Goal: Task Accomplishment & Management: Manage account settings

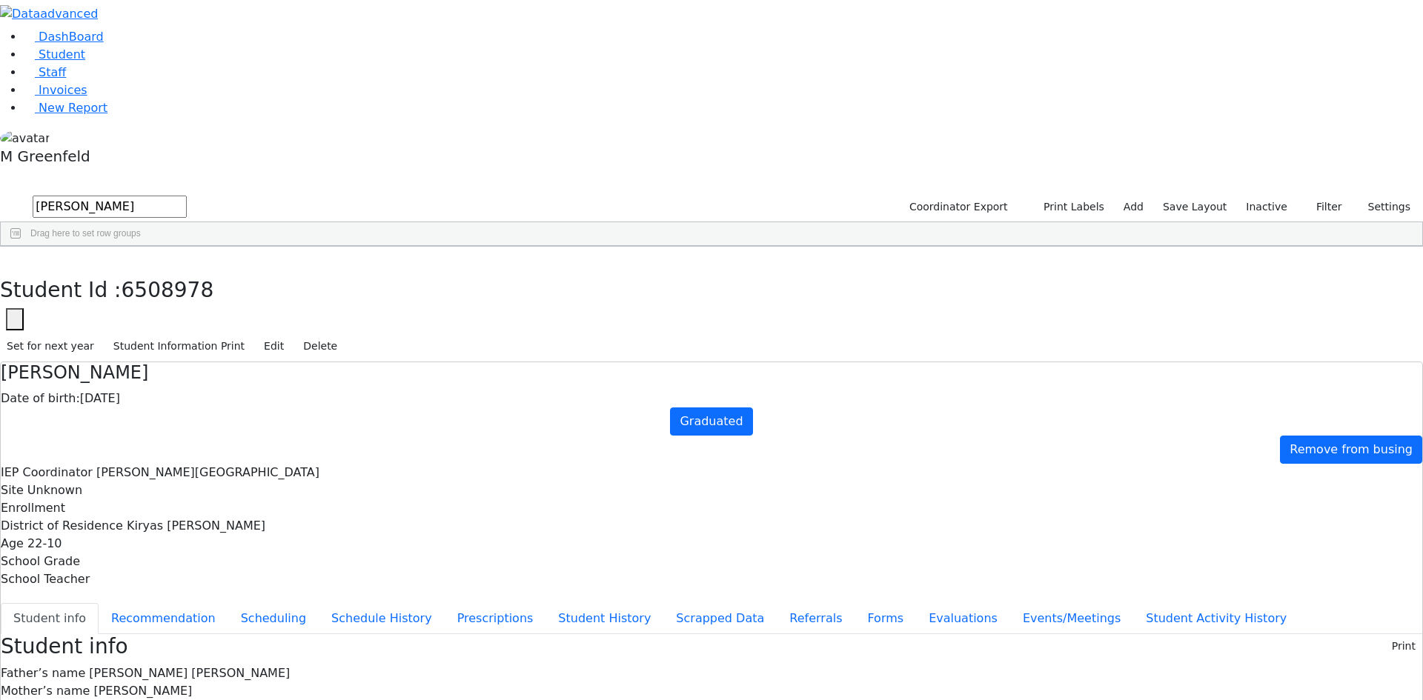
click at [267, 171] on div "Students 15 A 24 K 24 W 24 A 24 K 24 W 24 A" at bounding box center [711, 182] width 1423 height 22
click at [15, 258] on icon "button" at bounding box center [11, 262] width 8 height 9
drag, startPoint x: 285, startPoint y: 89, endPoint x: 198, endPoint y: 79, distance: 88.1
click at [198, 222] on div "Drag here to set row groups" at bounding box center [711, 234] width 1421 height 24
drag, startPoint x: 225, startPoint y: 63, endPoint x: 128, endPoint y: 36, distance: 100.9
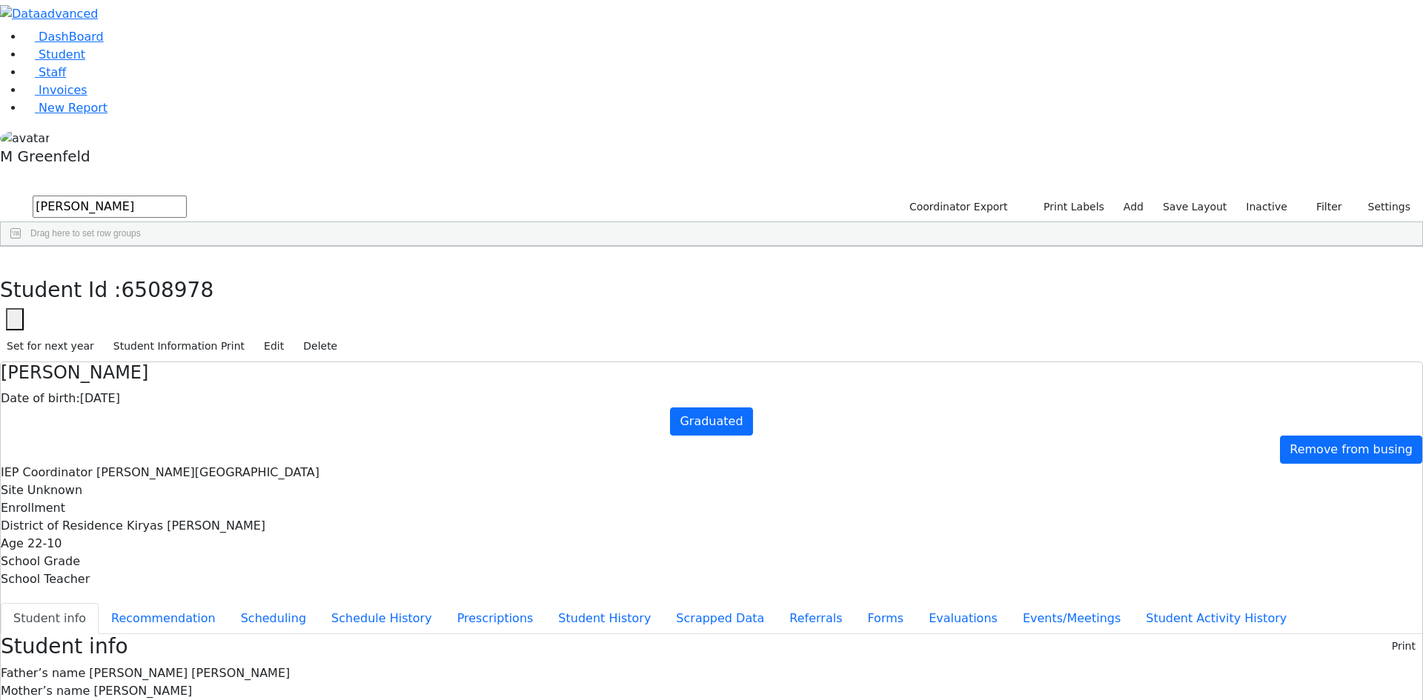
click at [128, 36] on div "DashBoard Student Staff Invoices New Report 15" at bounding box center [711, 613] width 1423 height 1226
type input "Monge"
click at [286, 270] on div "05/14/2016" at bounding box center [250, 280] width 72 height 21
click at [228, 603] on button "Recommendation" at bounding box center [164, 618] width 130 height 31
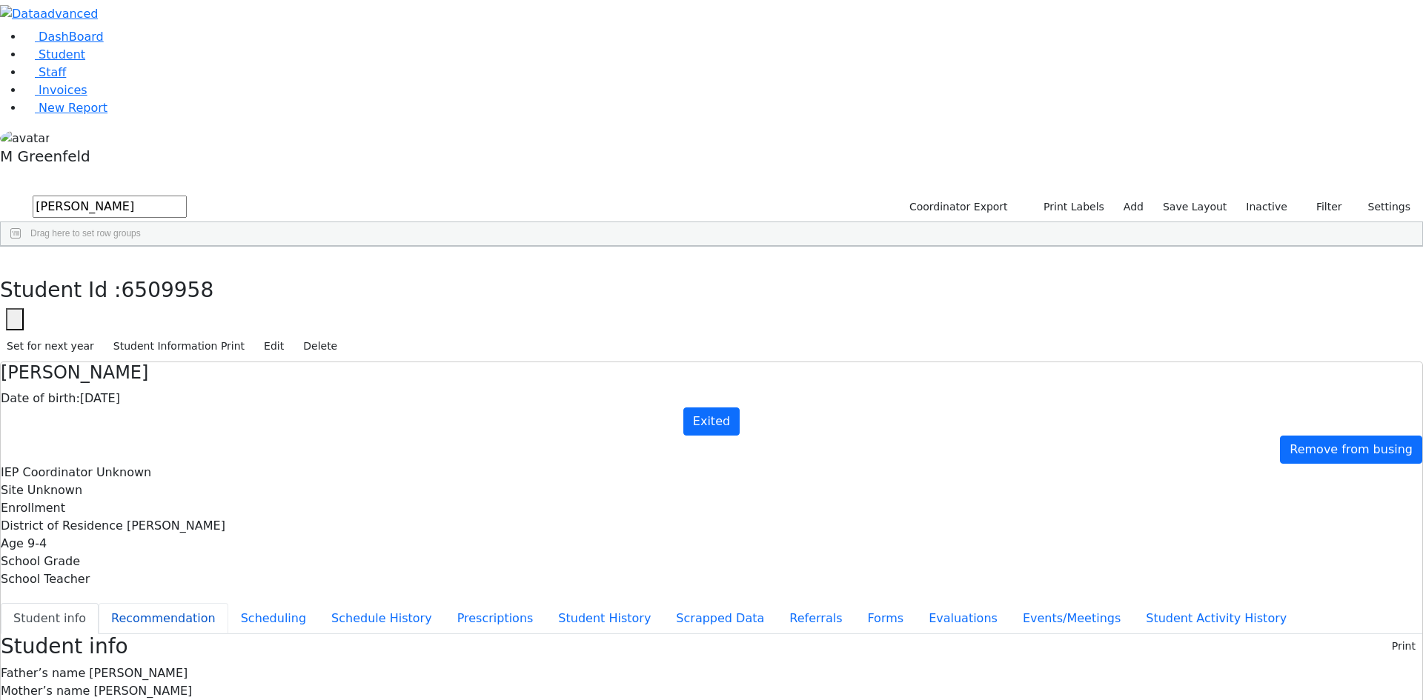
checkbox input "true"
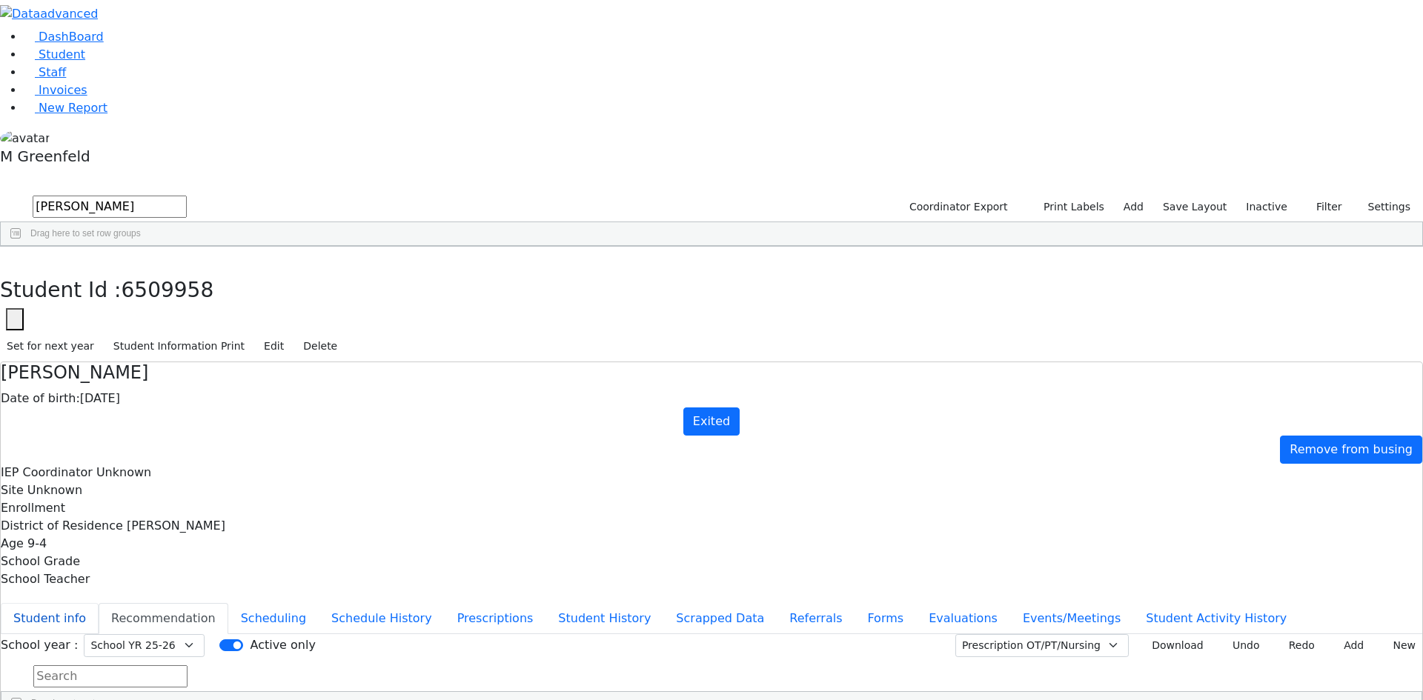
click at [99, 603] on button "Student info" at bounding box center [50, 618] width 98 height 31
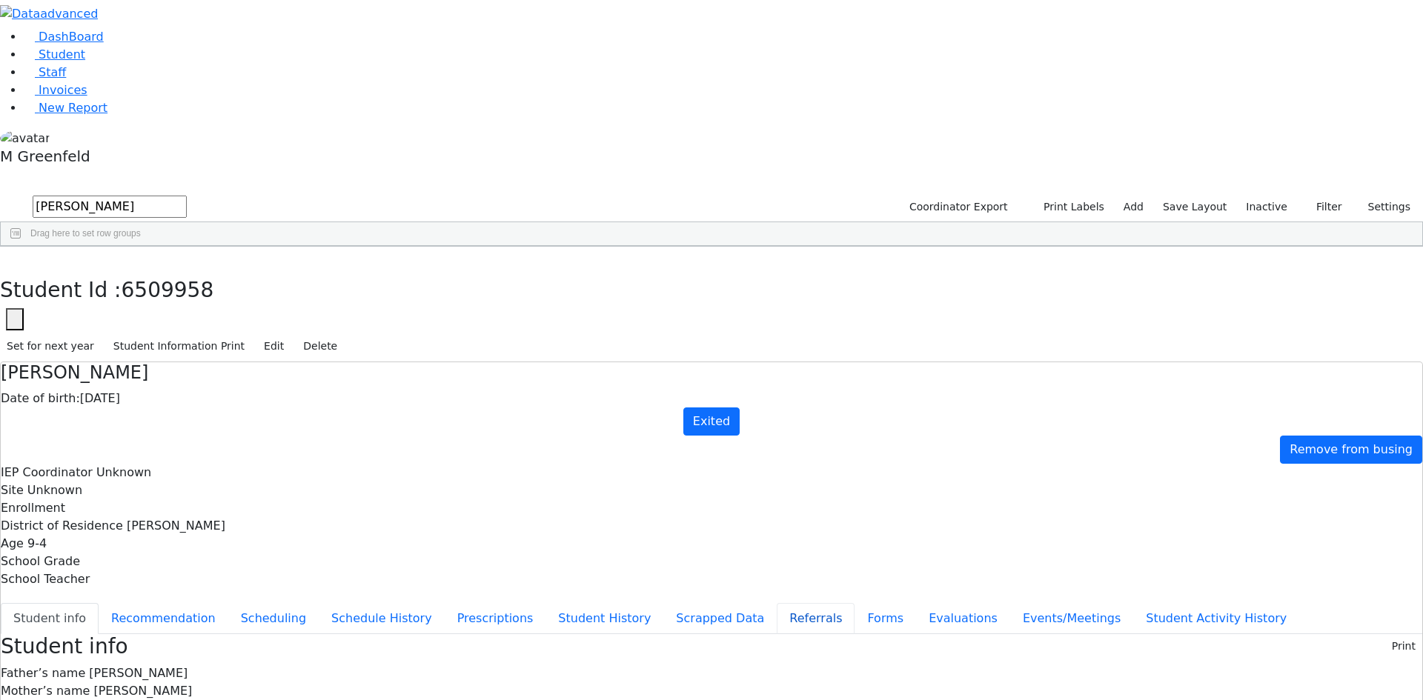
click at [777, 603] on button "Referrals" at bounding box center [816, 618] width 78 height 31
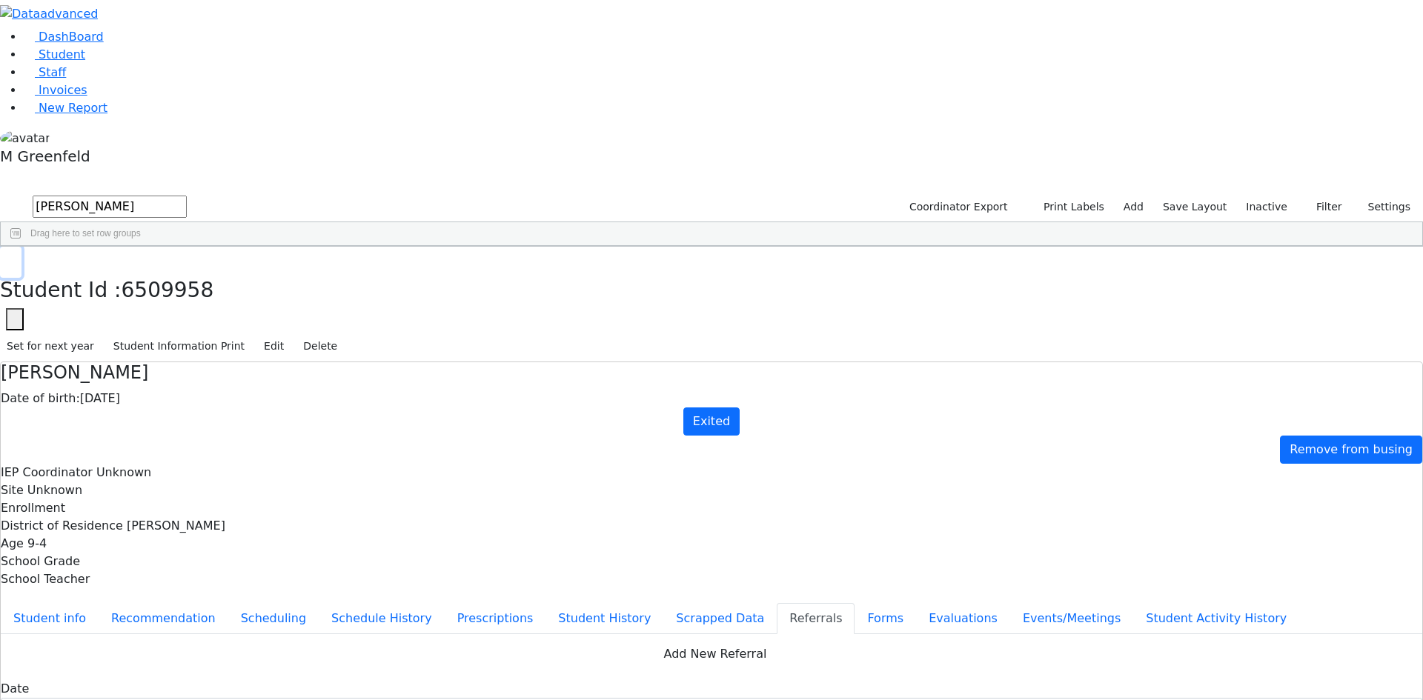
click at [7, 258] on use "button" at bounding box center [7, 258] width 0 height 0
click at [1278, 193] on div "Coordinator Export Print Labels Add Save Layout Inactive Filter All Active Inac…" at bounding box center [1158, 207] width 529 height 28
click at [1268, 196] on label "Inactive" at bounding box center [1266, 207] width 55 height 23
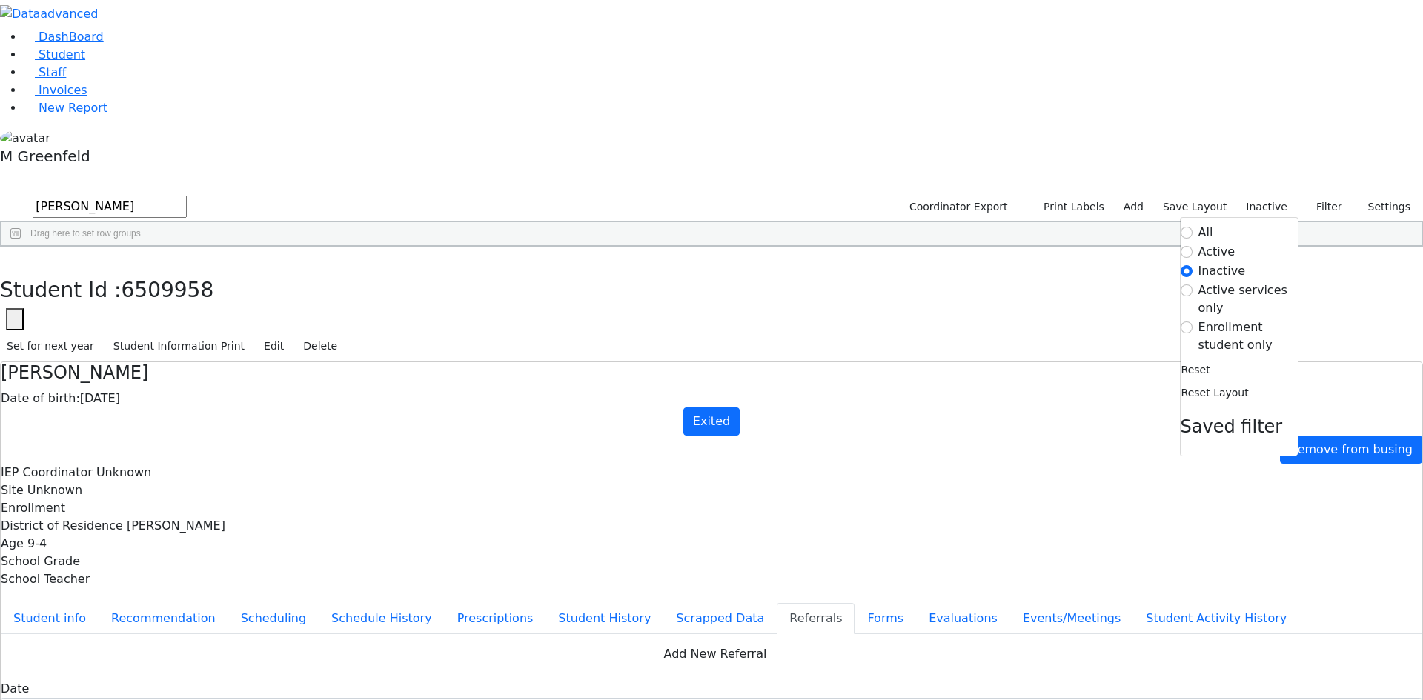
click at [1205, 319] on label "Enrollment student only" at bounding box center [1247, 337] width 99 height 36
click at [1192, 322] on input "Enrollment student only" at bounding box center [1187, 328] width 12 height 12
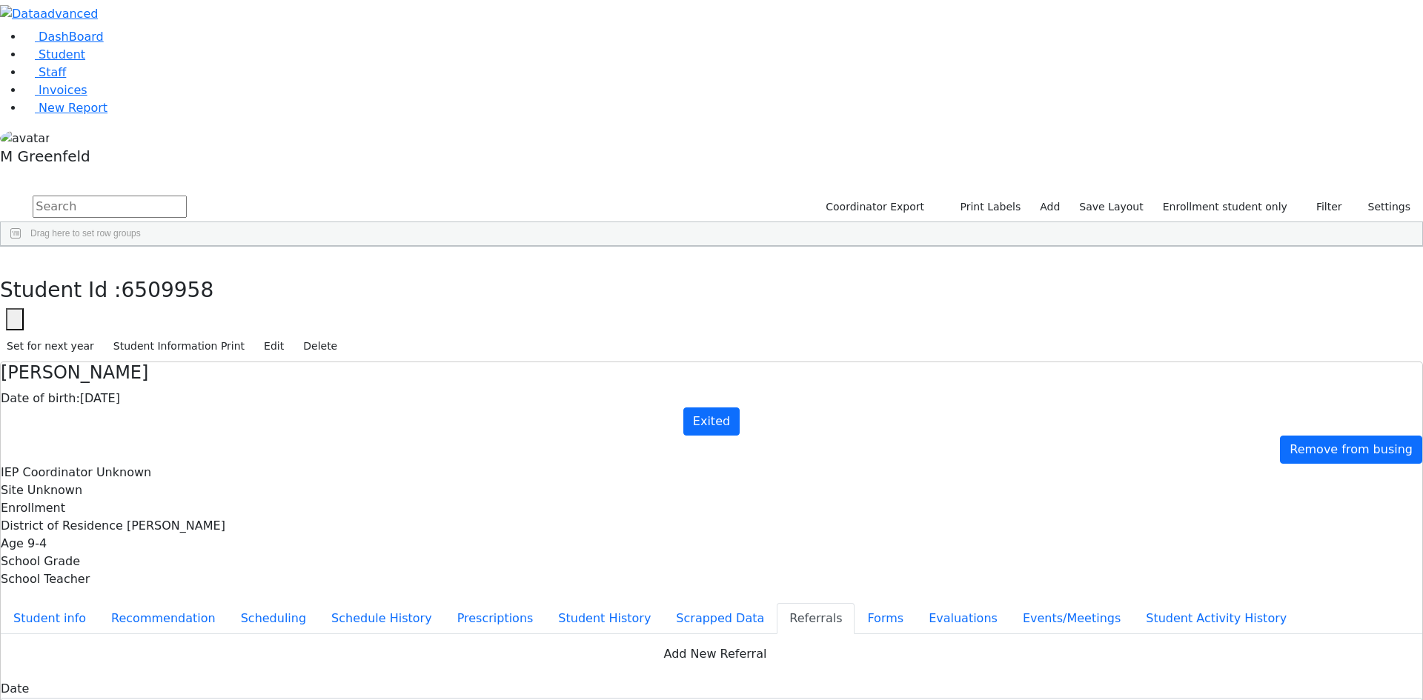
scroll to position [131, 0]
drag, startPoint x: 723, startPoint y: 287, endPoint x: 904, endPoint y: 305, distance: 181.7
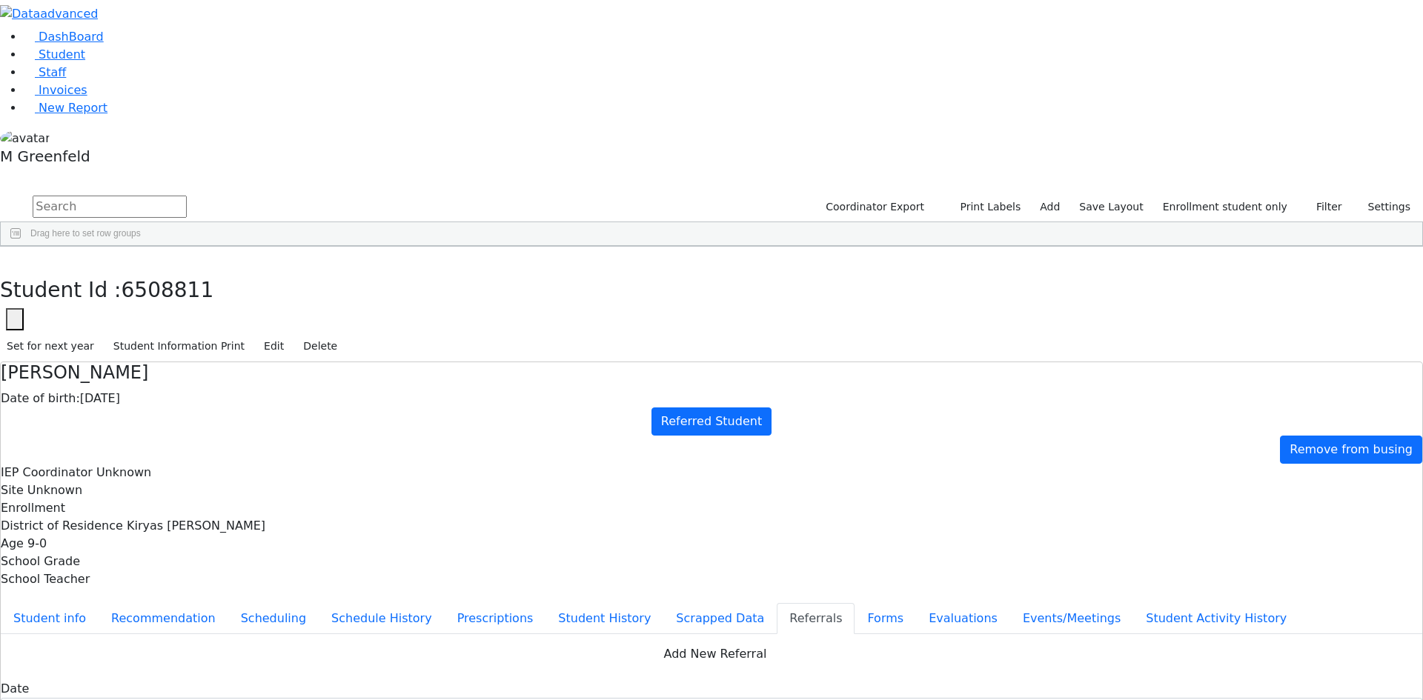
drag, startPoint x: 708, startPoint y: 291, endPoint x: 871, endPoint y: 337, distance: 169.4
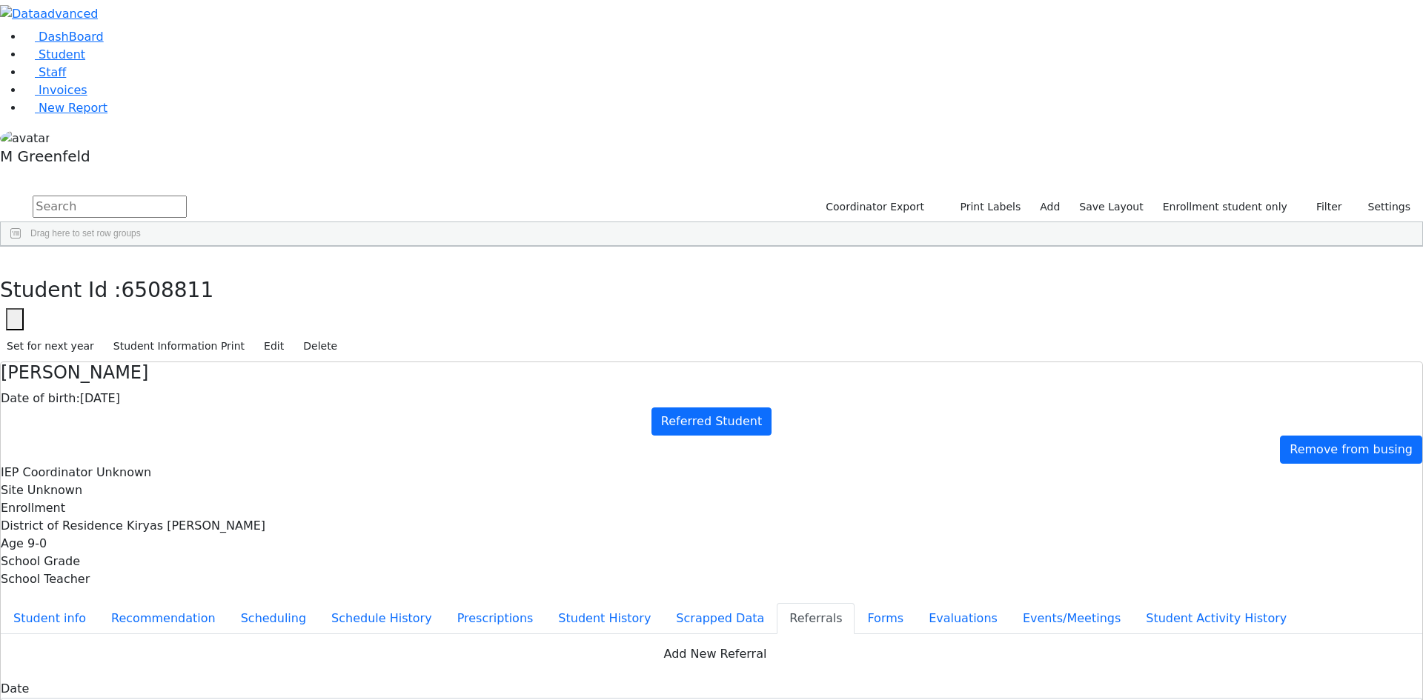
click at [21, 247] on button "button" at bounding box center [10, 262] width 21 height 31
click at [1255, 196] on label "Enrollment student only" at bounding box center [1225, 207] width 138 height 23
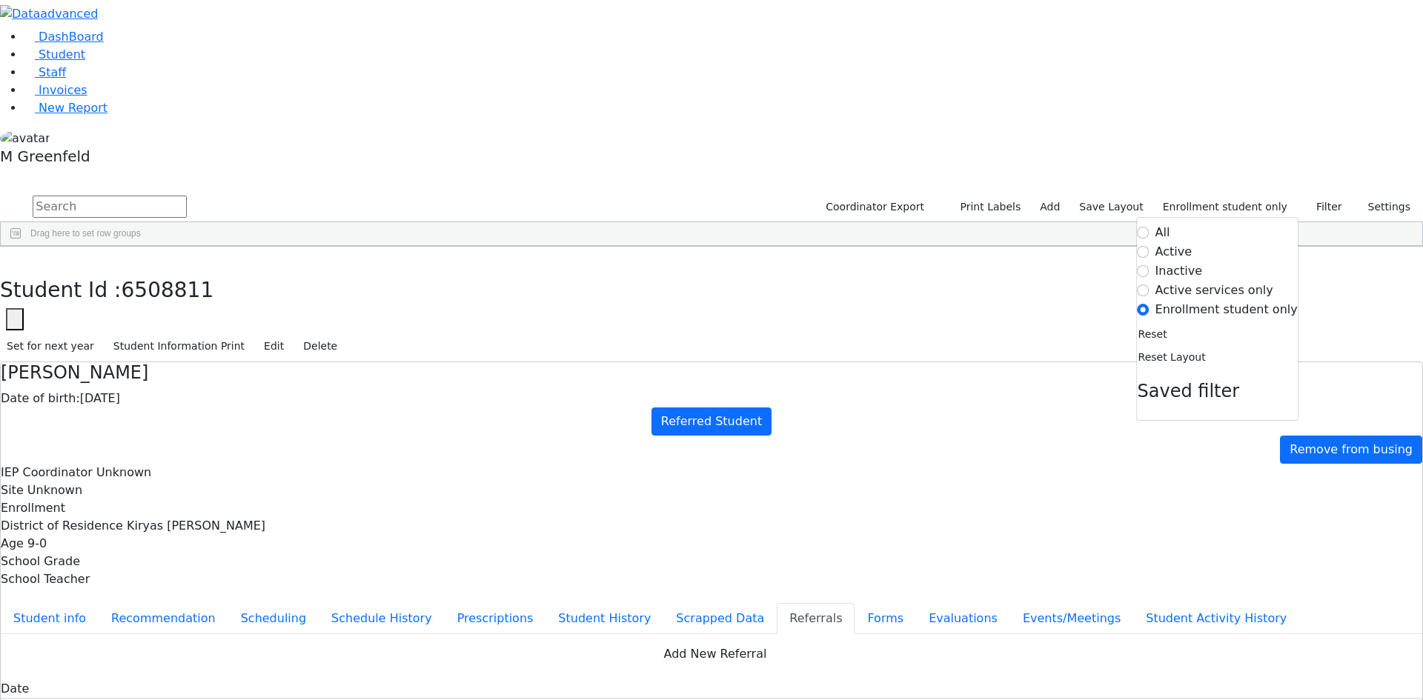
click at [1179, 262] on label "Inactive" at bounding box center [1178, 271] width 47 height 18
click at [1149, 265] on input "Inactive" at bounding box center [1144, 271] width 12 height 12
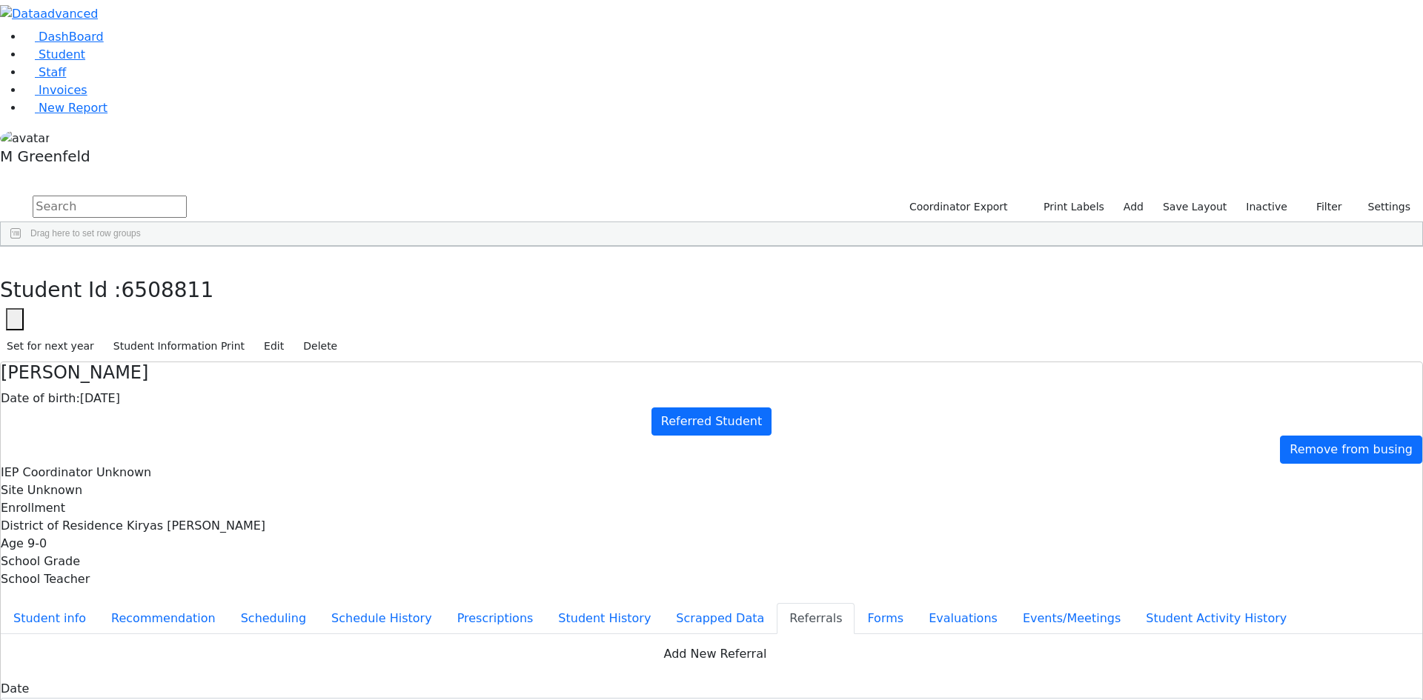
scroll to position [0, 0]
click at [187, 196] on input "text" at bounding box center [110, 207] width 154 height 22
type input "Mo"
click at [0, 193] on button "submit" at bounding box center [14, 207] width 29 height 28
click at [187, 196] on input "nge" at bounding box center [110, 207] width 154 height 22
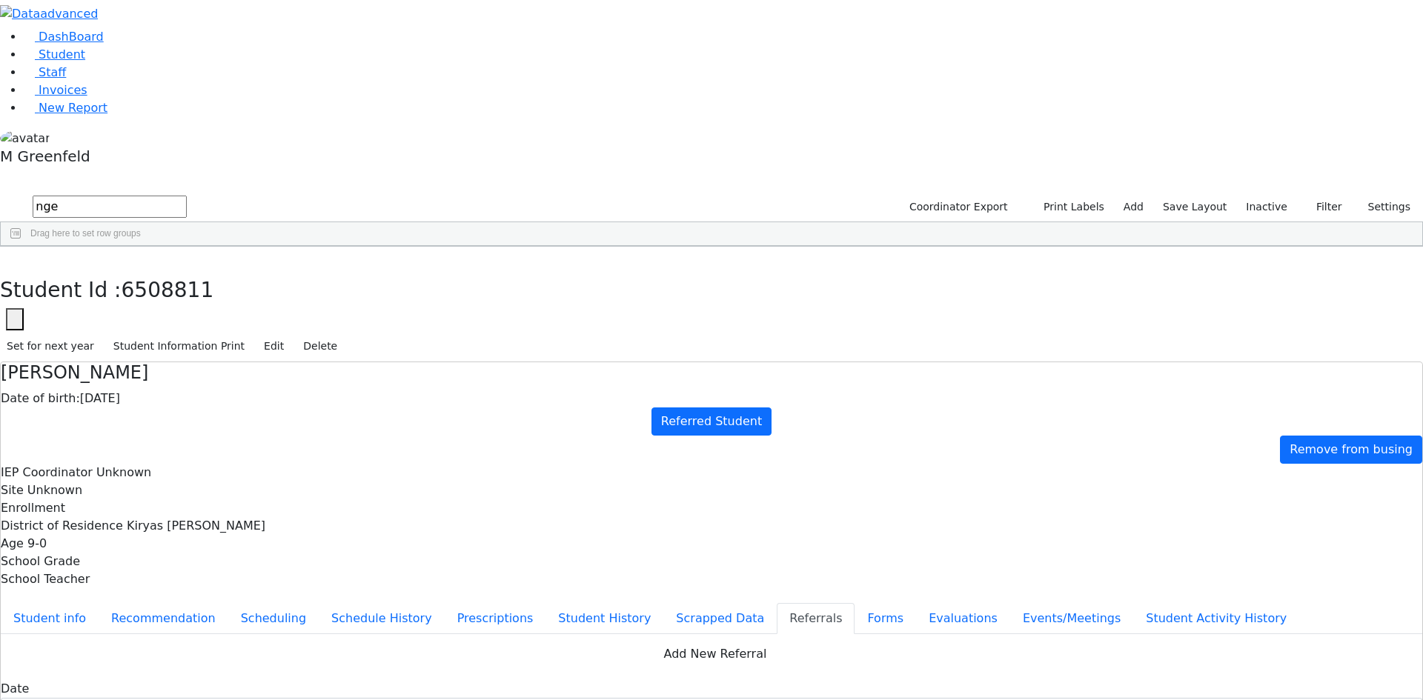
click at [187, 196] on input "nge" at bounding box center [110, 207] width 154 height 22
click at [0, 193] on button "submit" at bounding box center [14, 207] width 29 height 28
click at [187, 196] on input "monge" at bounding box center [110, 207] width 154 height 22
click at [187, 196] on input "panet" at bounding box center [110, 207] width 154 height 22
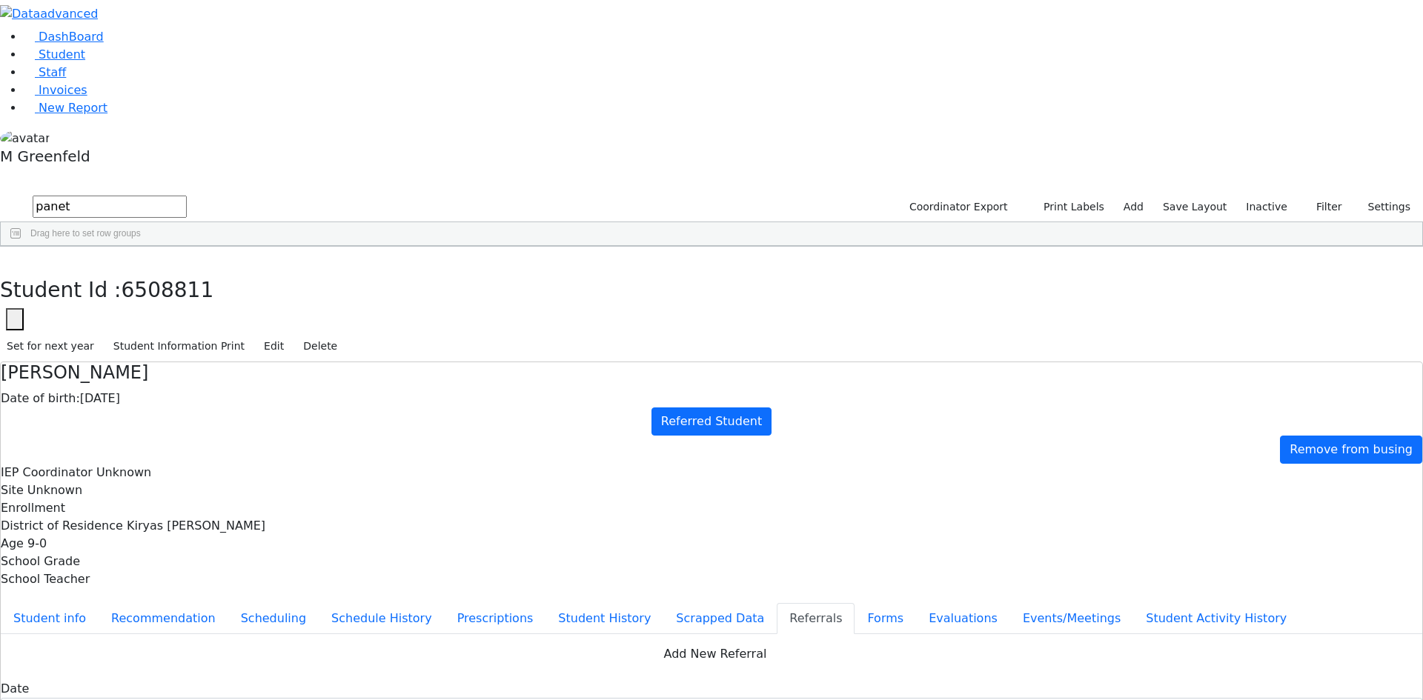
click at [187, 196] on input "panet" at bounding box center [110, 207] width 154 height 22
type input "dov pa"
click at [220, 291] on div "Dov" at bounding box center [184, 301] width 71 height 21
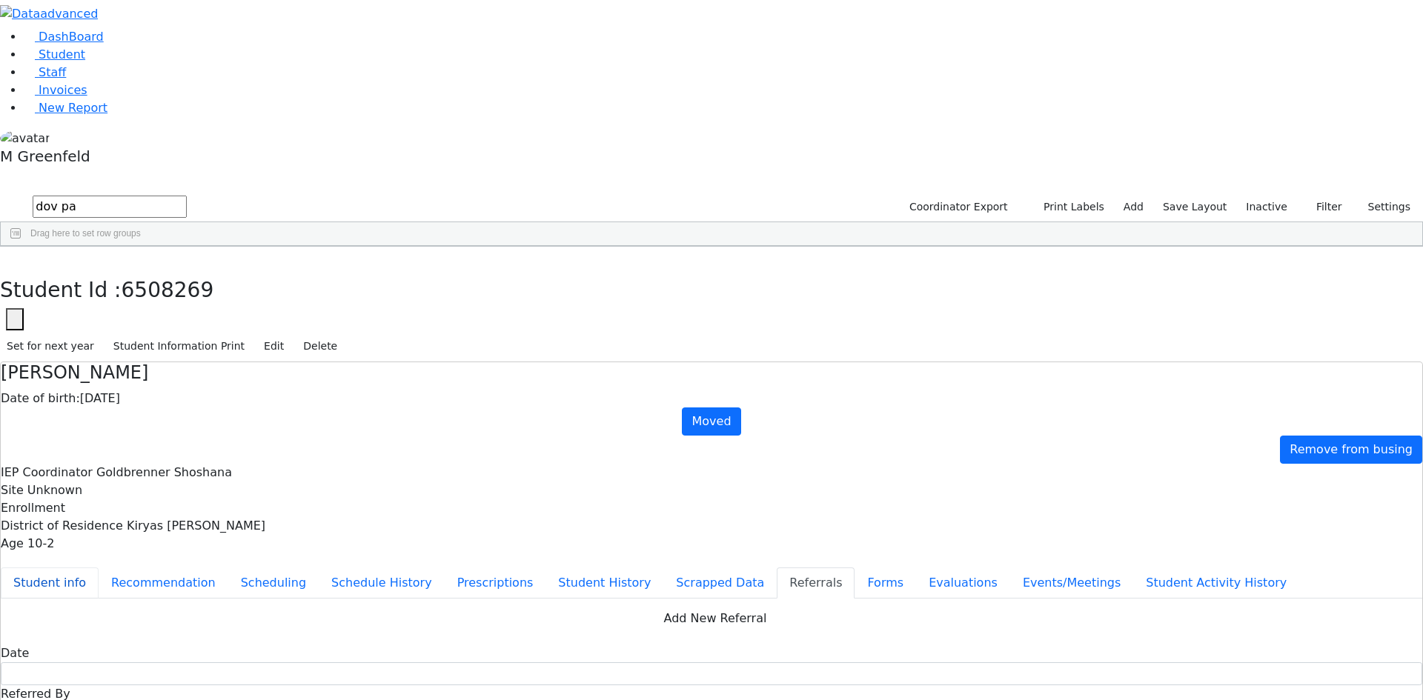
drag, startPoint x: 296, startPoint y: 175, endPoint x: 336, endPoint y: 179, distance: 40.2
click at [99, 568] on button "Student info" at bounding box center [50, 583] width 98 height 31
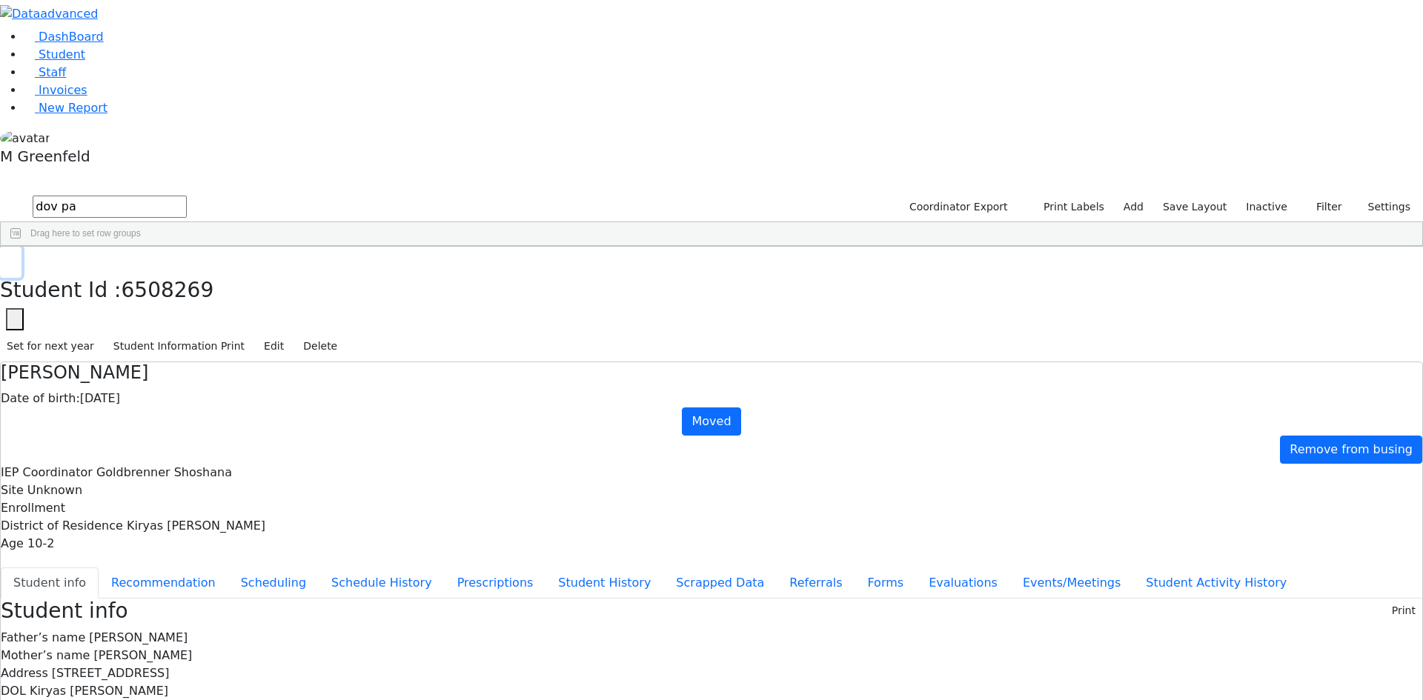
click at [21, 247] on button "button" at bounding box center [10, 262] width 21 height 31
click at [24, 50] on use at bounding box center [24, 50] width 0 height 0
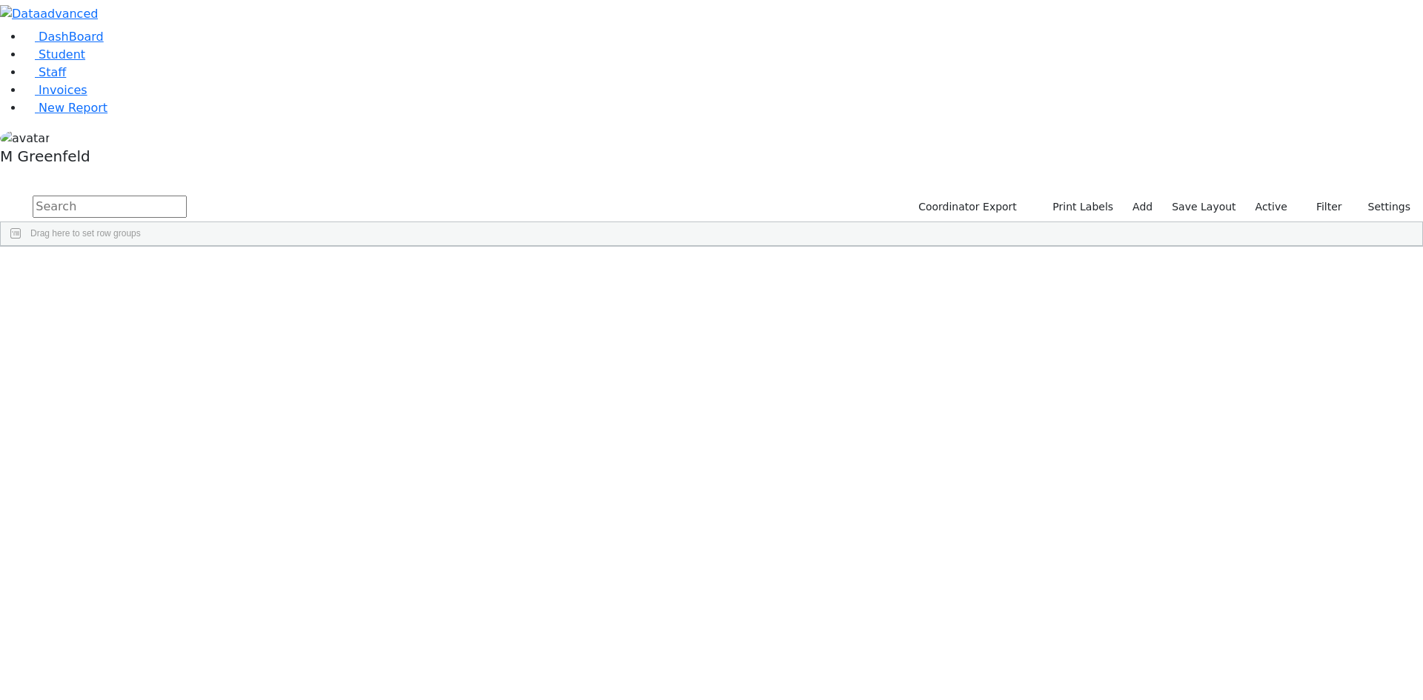
click at [187, 196] on input "text" at bounding box center [110, 207] width 154 height 22
click at [1320, 196] on button "Filter" at bounding box center [1323, 207] width 52 height 23
click at [187, 196] on input "text" at bounding box center [110, 207] width 154 height 22
click at [39, 62] on span "Student" at bounding box center [62, 54] width 47 height 14
click at [73, 62] on link "Student" at bounding box center [55, 54] width 62 height 14
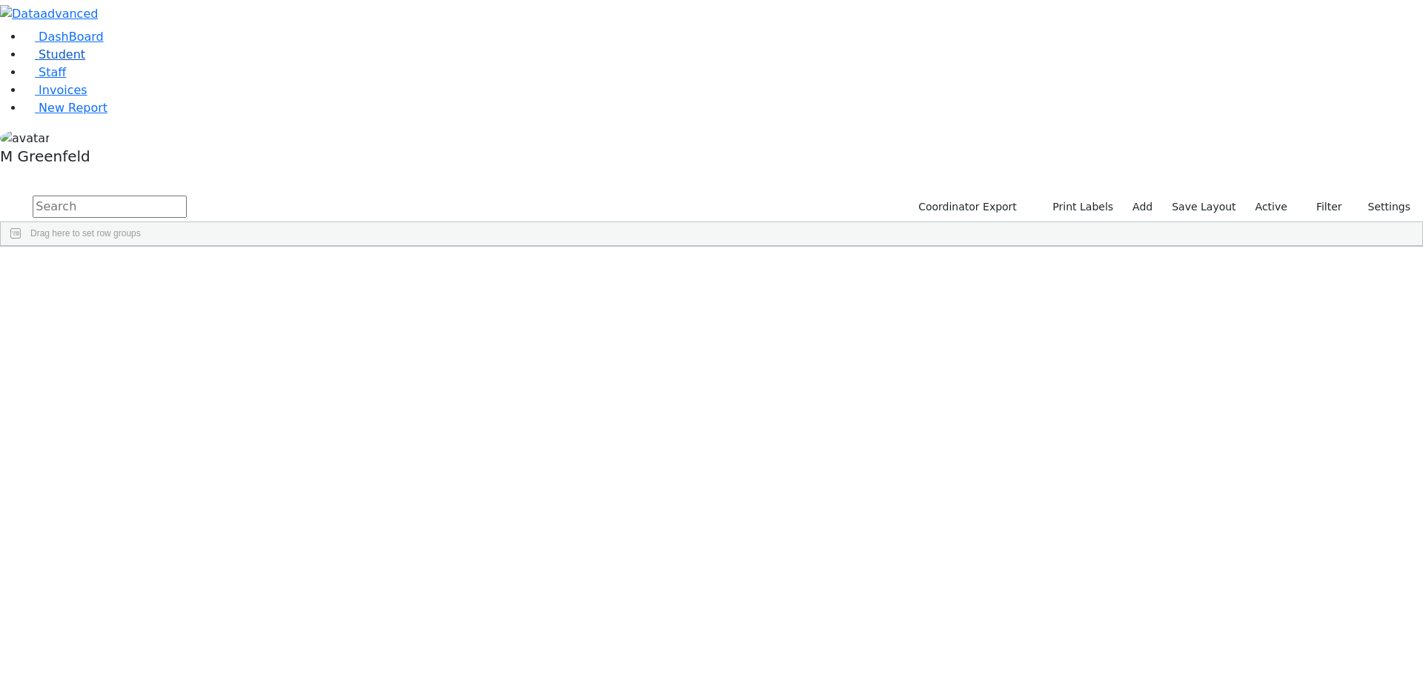
click at [59, 62] on span "Student" at bounding box center [62, 54] width 47 height 14
click at [1409, 328] on span "button" at bounding box center [1415, 334] width 12 height 12
click at [1262, 521] on span at bounding box center [1268, 527] width 12 height 12
click at [1264, 613] on input "checkbox" at bounding box center [1270, 619] width 12 height 12
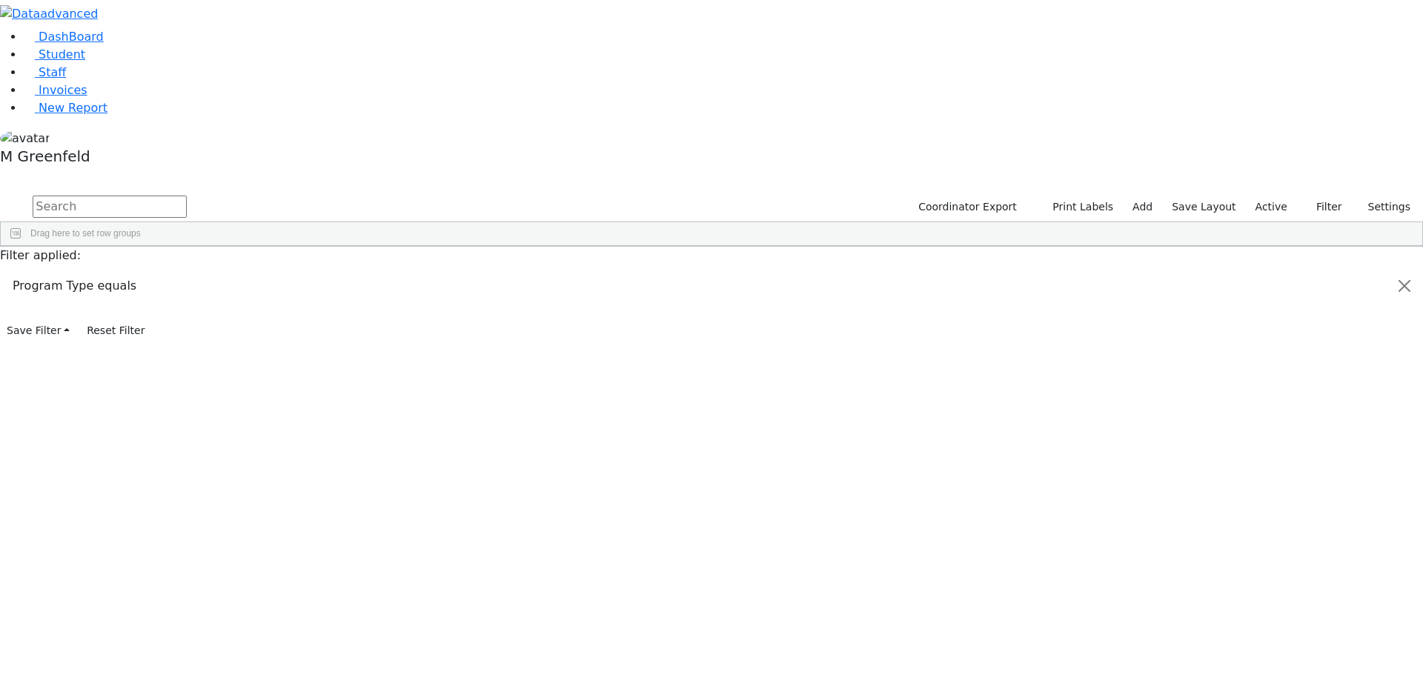
click at [1264, 663] on input "checkbox" at bounding box center [1270, 669] width 12 height 12
click at [1264, 681] on input "checkbox" at bounding box center [1270, 687] width 12 height 12
click at [1264, 699] on input "checkbox" at bounding box center [1270, 705] width 12 height 12
click at [1272, 196] on label "Active" at bounding box center [1271, 207] width 45 height 23
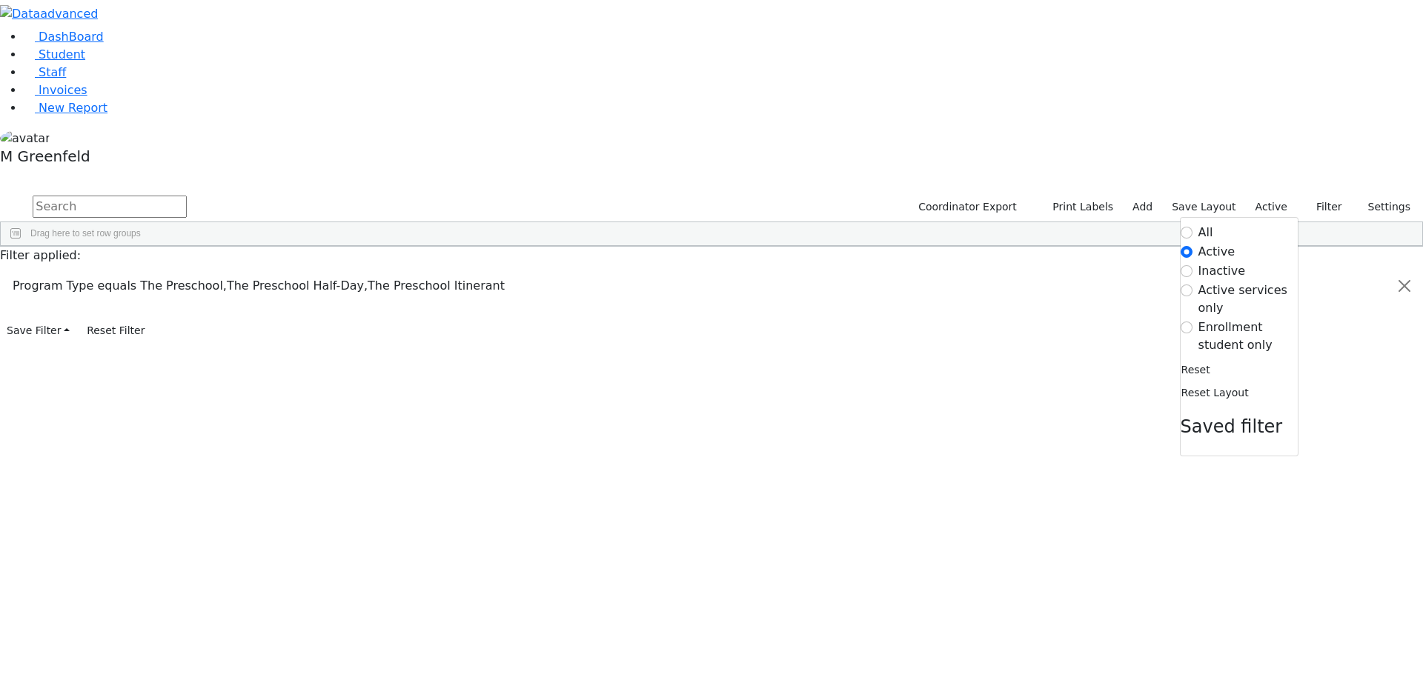
click at [1203, 319] on label "Enrollment student only" at bounding box center [1247, 337] width 99 height 36
click at [1192, 322] on input "Enrollment student only" at bounding box center [1187, 328] width 12 height 12
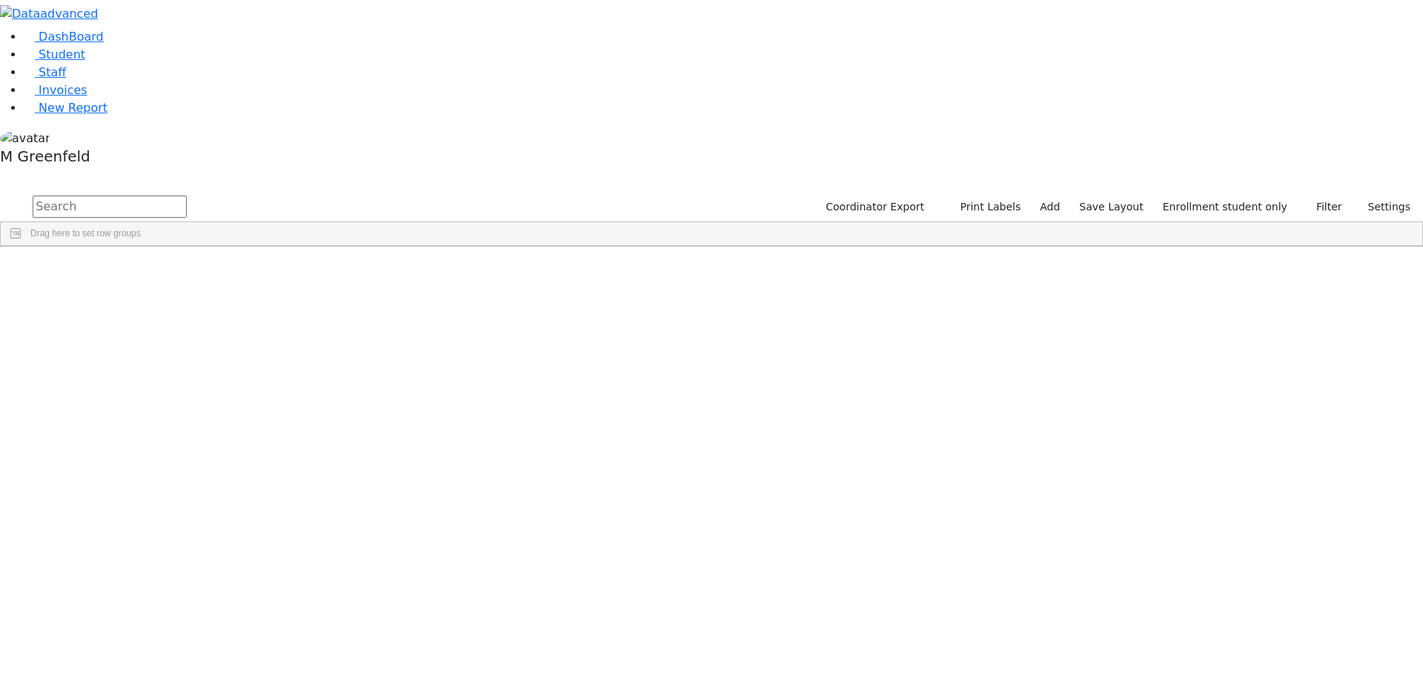
scroll to position [136, 0]
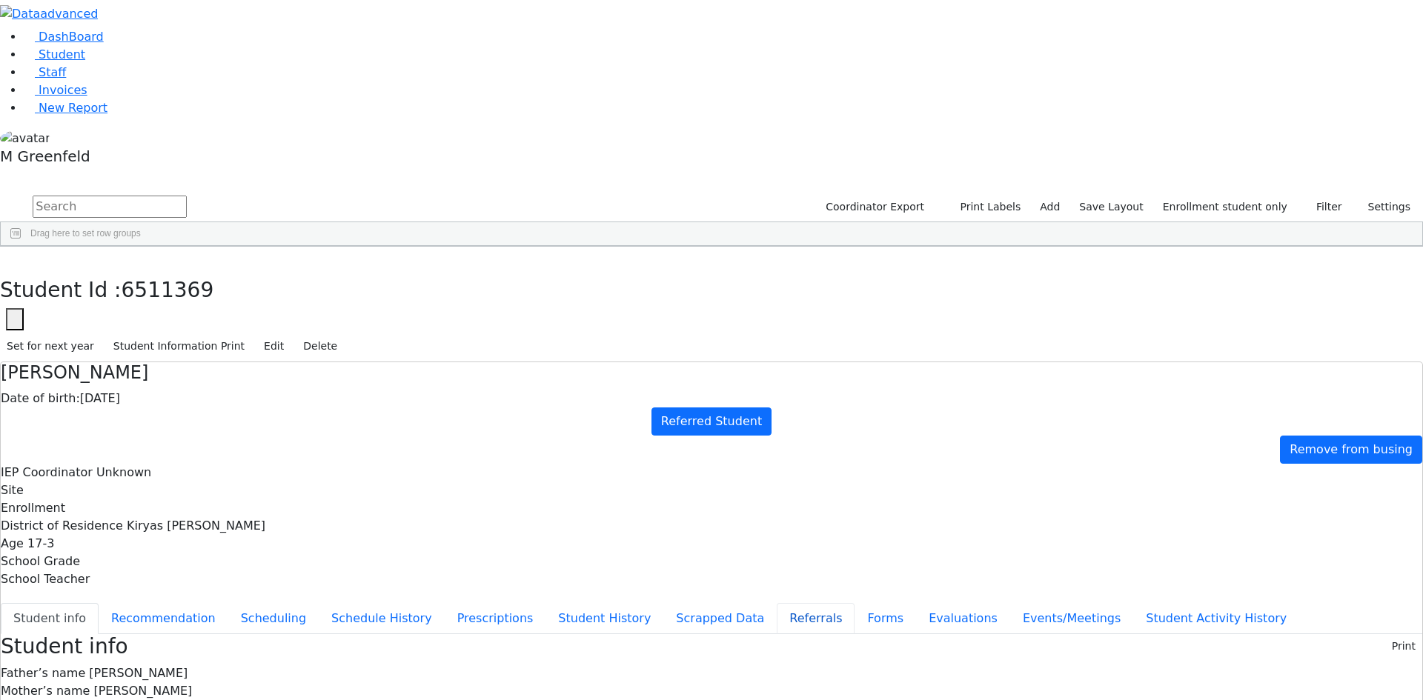
click at [777, 603] on button "Referrals" at bounding box center [816, 618] width 78 height 31
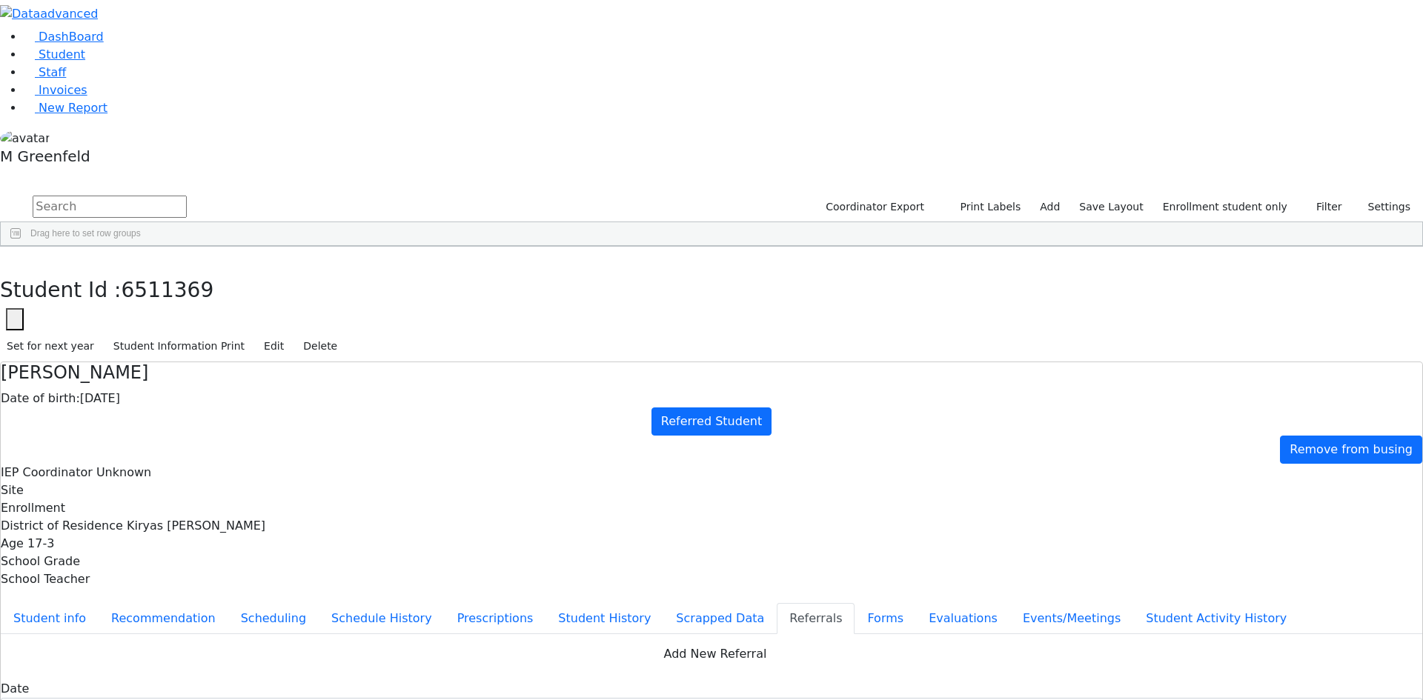
click at [1194, 448] on button "Apply" at bounding box center [1175, 452] width 38 height 21
type input "[DATE]"
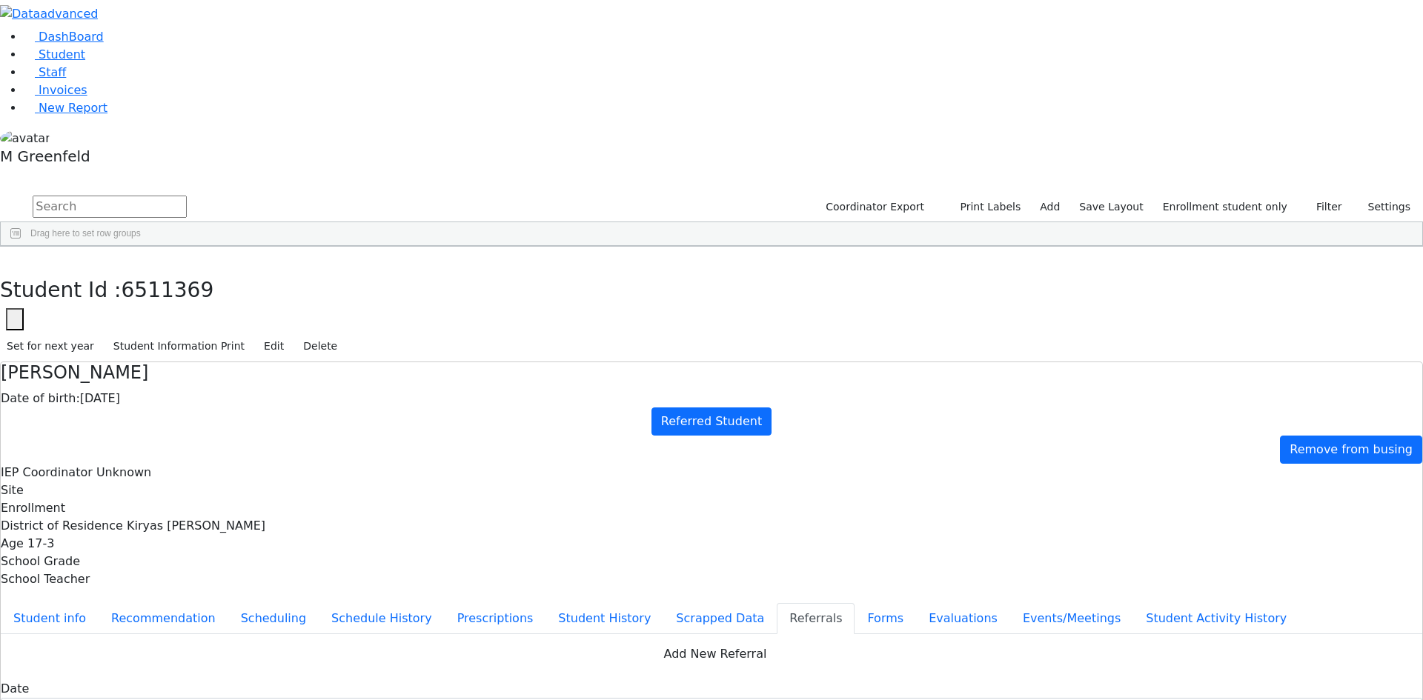
click at [1010, 603] on button "Events/Meetings" at bounding box center [1071, 618] width 123 height 31
click at [1376, 634] on button "New" at bounding box center [1399, 645] width 46 height 23
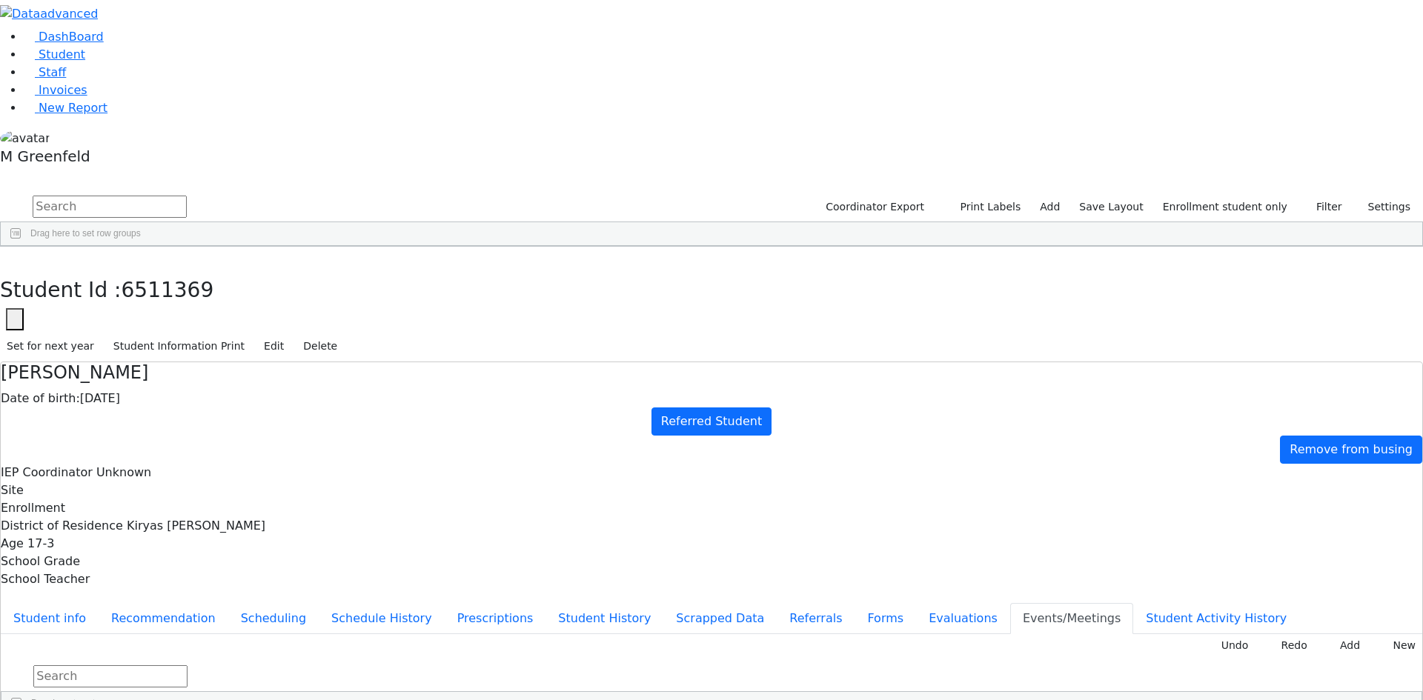
type input "[DATE]"
click at [916, 603] on button "Evaluations" at bounding box center [963, 618] width 94 height 31
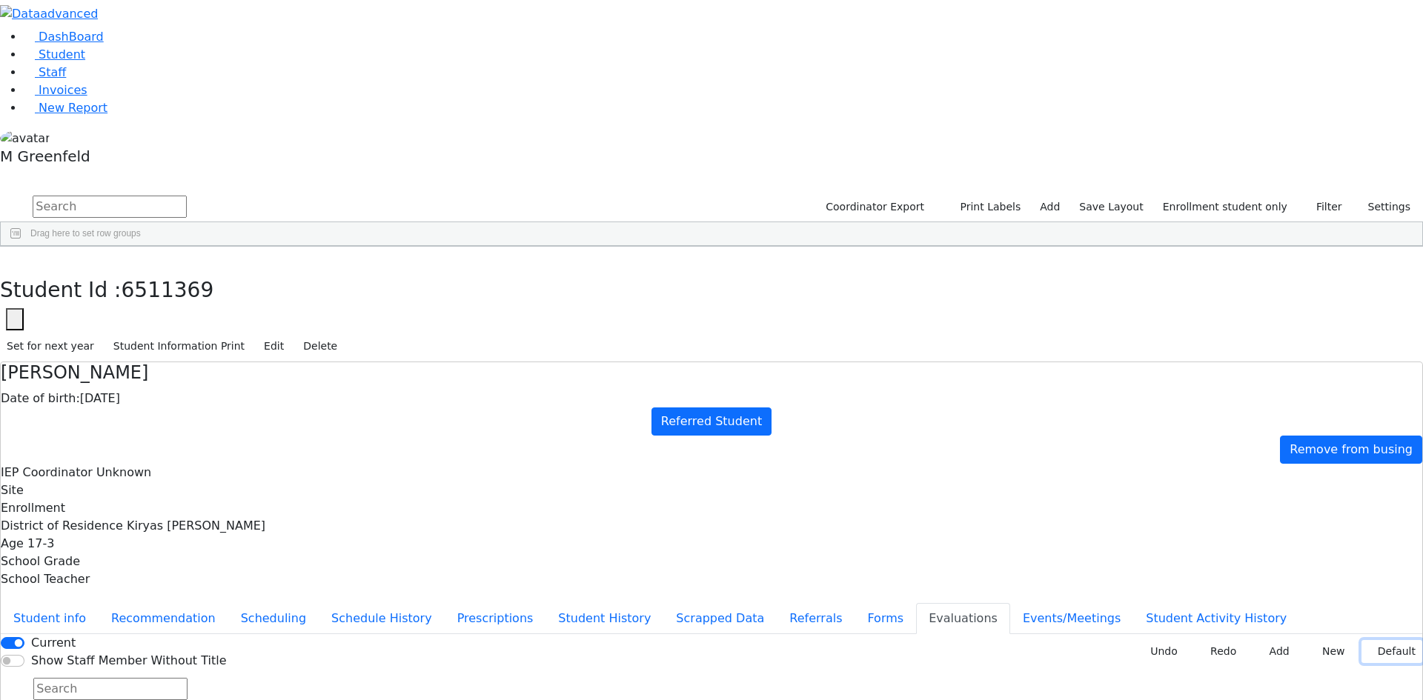
click at [1367, 640] on button "Default" at bounding box center [1391, 651] width 61 height 23
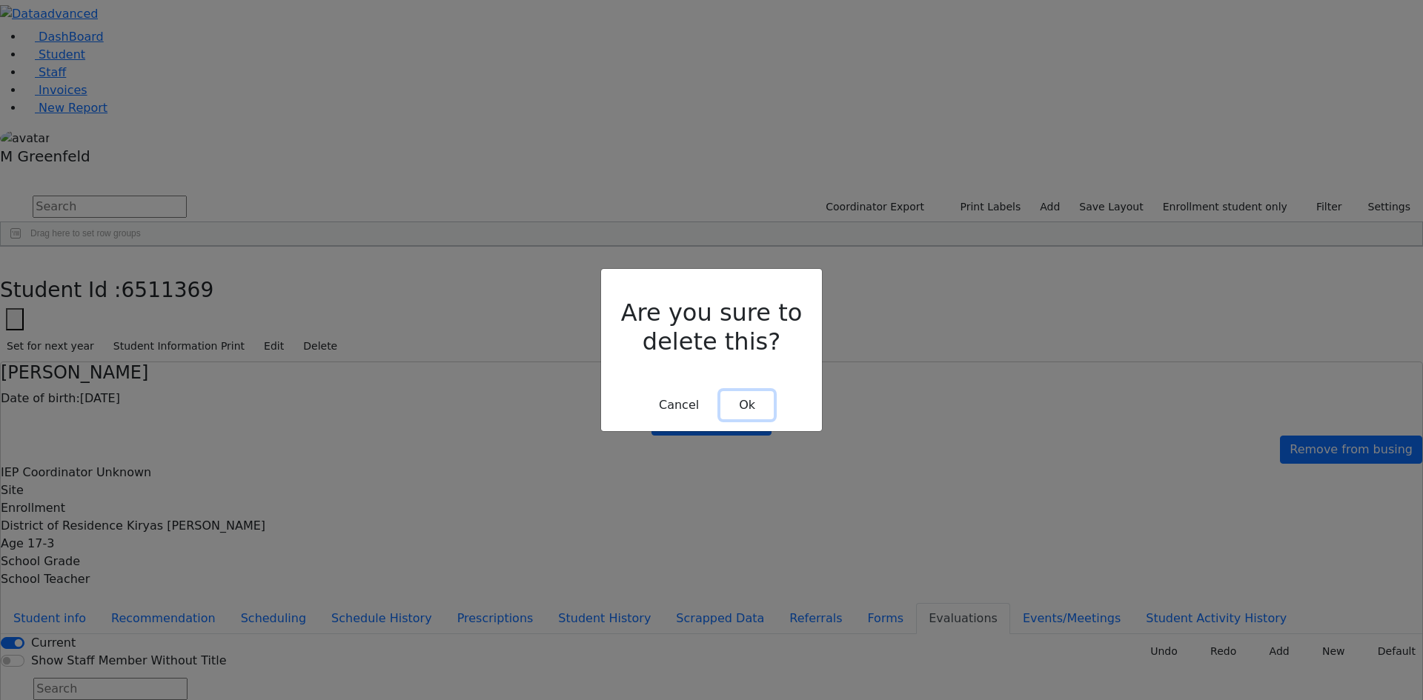
click at [761, 391] on button "Ok" at bounding box center [746, 405] width 53 height 28
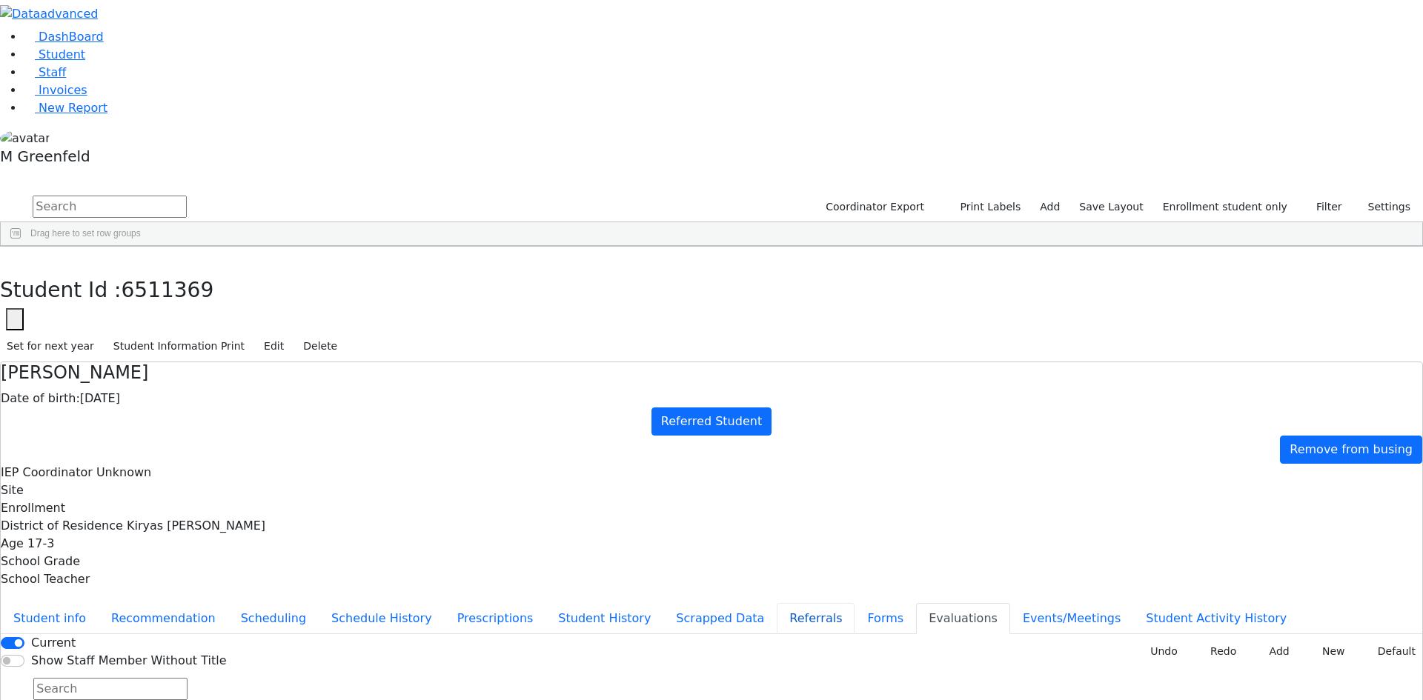
click at [777, 603] on button "Referrals" at bounding box center [816, 618] width 78 height 31
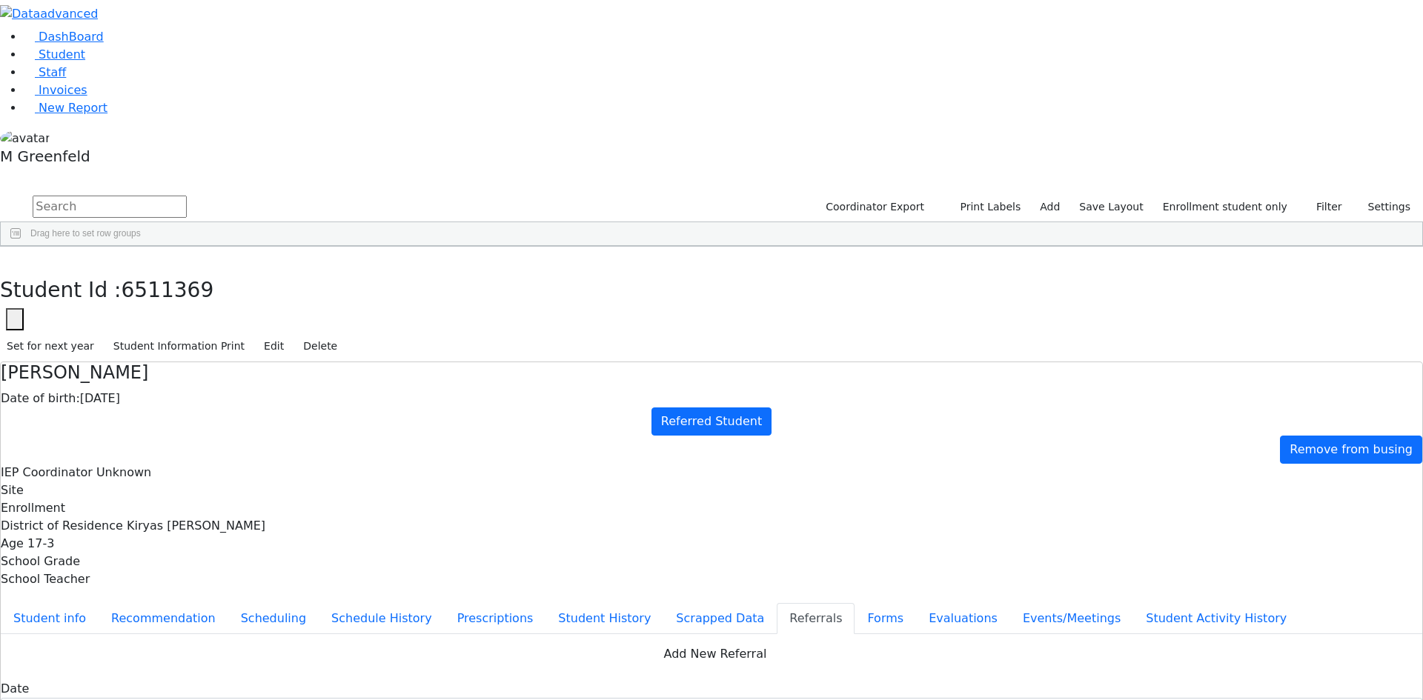
click at [7, 258] on use "button" at bounding box center [7, 258] width 0 height 0
